Goal: Task Accomplishment & Management: Manage account settings

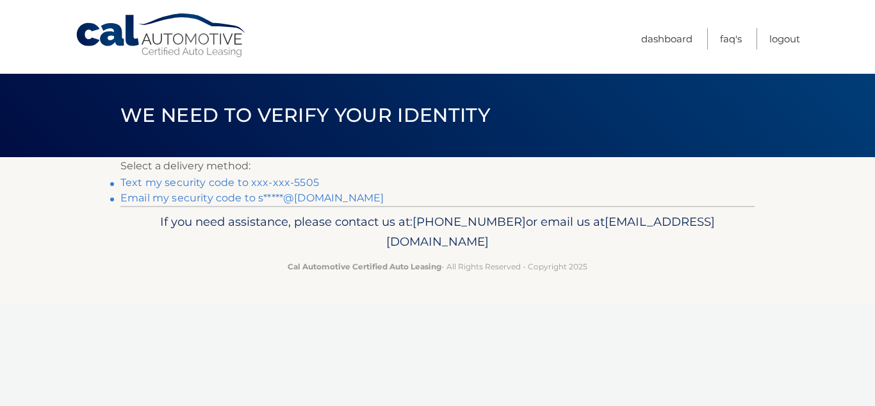
click at [276, 180] on link "Text my security code to xxx-xxx-5505" at bounding box center [219, 182] width 199 height 12
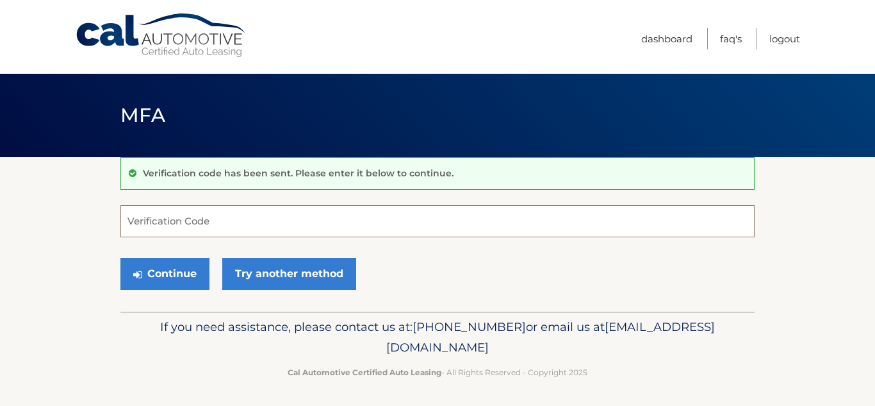
click at [214, 223] on input "Verification Code" at bounding box center [437, 221] width 634 height 32
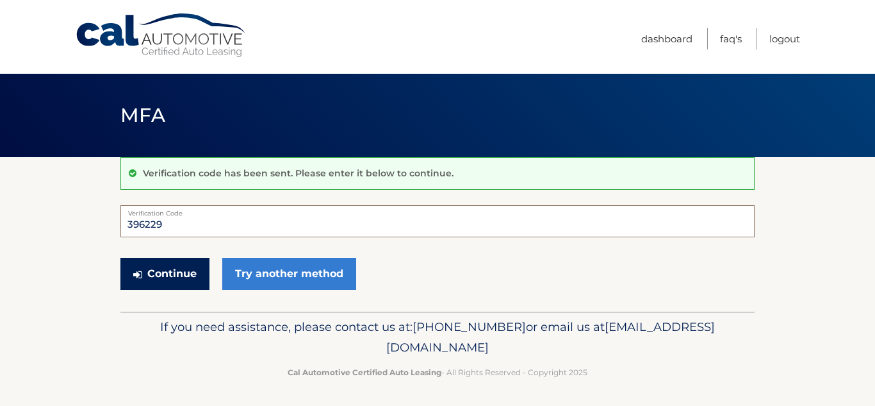
type input "396229"
click at [177, 271] on button "Continue" at bounding box center [164, 274] width 89 height 32
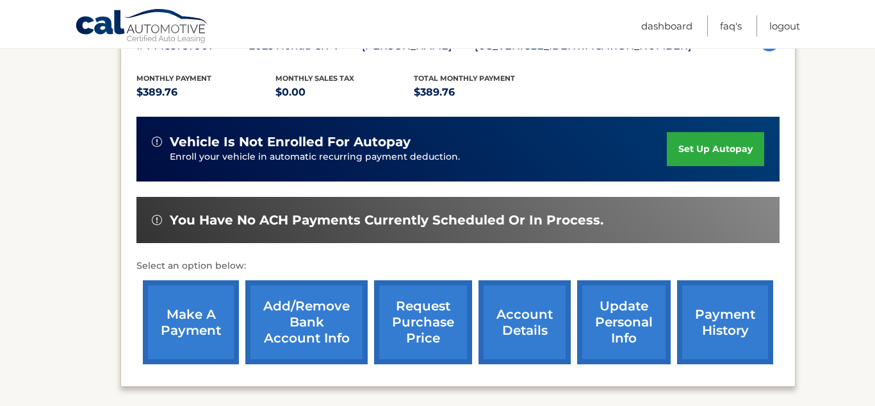
scroll to position [255, 0]
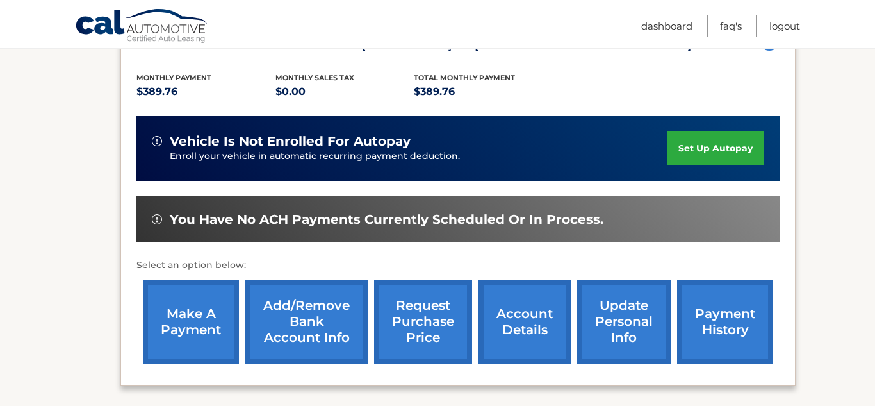
click at [187, 317] on link "make a payment" at bounding box center [191, 321] width 96 height 84
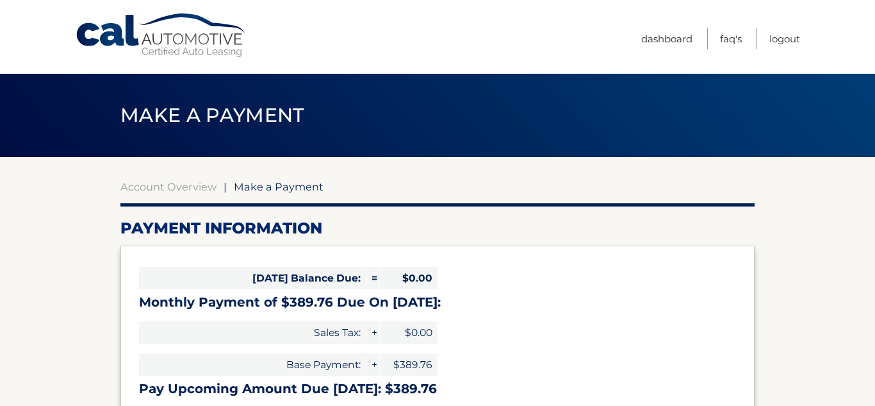
select select "YzMzOGRjMGItNjNhNy00ZTc2LTllZDEtYzdjZmJiZDZhZGNi"
click at [789, 40] on link "Logout" at bounding box center [785, 38] width 31 height 21
